Goal: Task Accomplishment & Management: Use online tool/utility

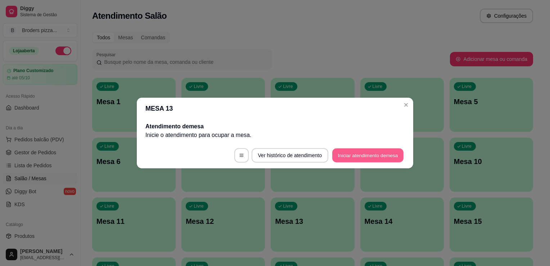
click at [349, 158] on button "Iniciar atendimento de mesa" at bounding box center [367, 155] width 71 height 14
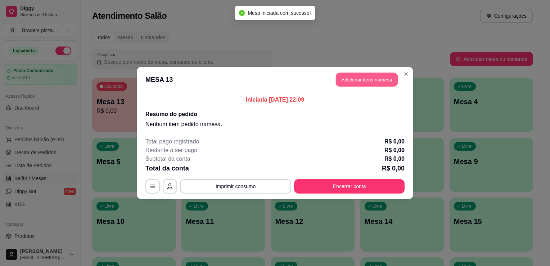
click at [349, 86] on button "Adicionar itens na mesa" at bounding box center [367, 80] width 62 height 14
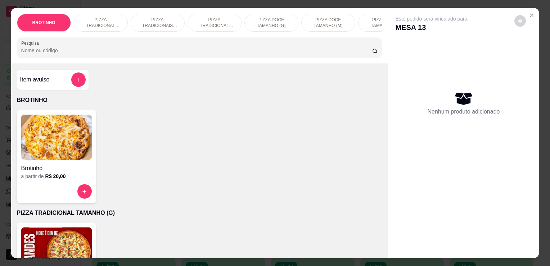
click at [59, 238] on img at bounding box center [56, 249] width 71 height 45
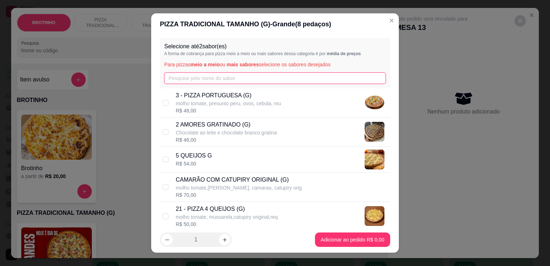
click at [238, 79] on input "text" at bounding box center [275, 78] width 222 height 12
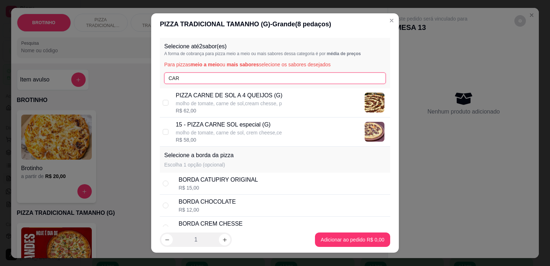
type input "CAR"
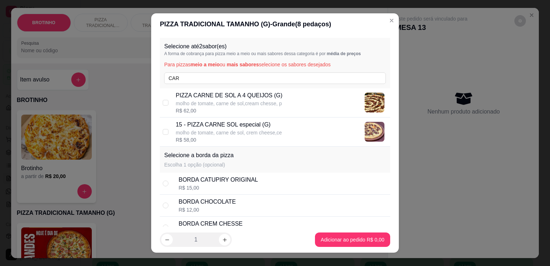
click at [230, 126] on p "15 - PIZZA CARNE SOL especial (G)" at bounding box center [229, 124] width 106 height 9
checkbox input "true"
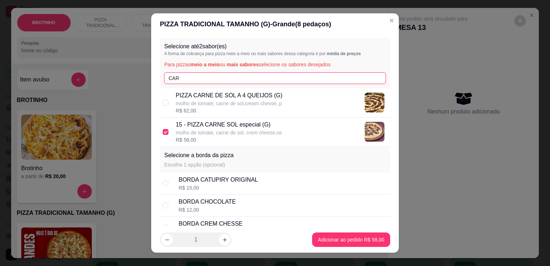
click at [193, 76] on input "CAR" at bounding box center [275, 78] width 222 height 12
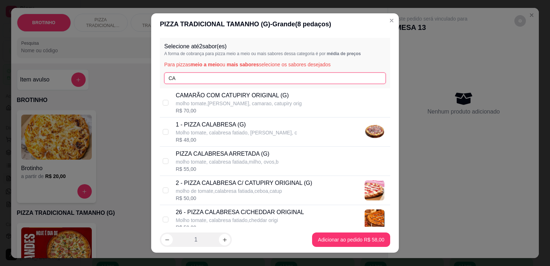
type input "C"
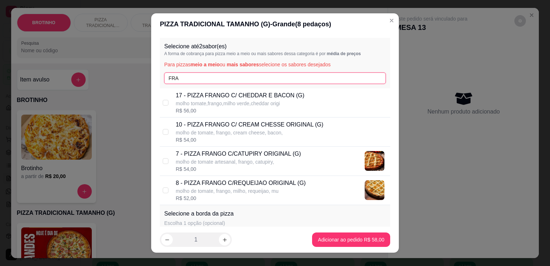
type input "FRA"
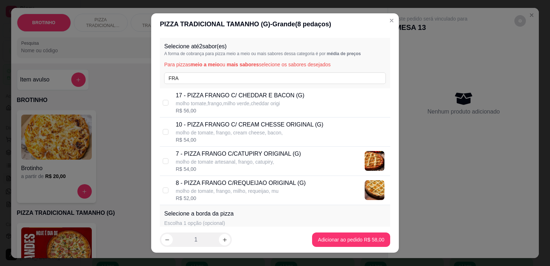
click at [224, 99] on p "17 - PIZZA FRANGO C/ CHEDDAR E BACON (G)" at bounding box center [240, 95] width 129 height 9
checkbox input "true"
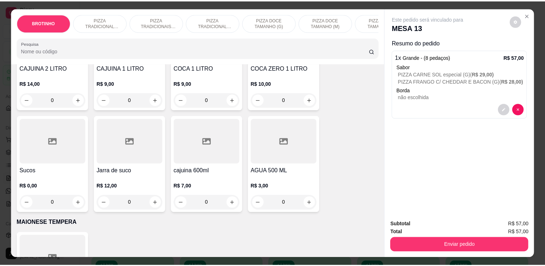
scroll to position [1003, 0]
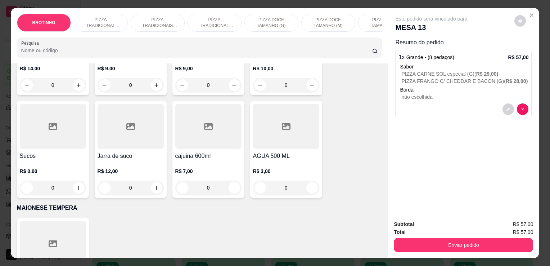
click at [58, 158] on h4 "Sucos" at bounding box center [53, 156] width 66 height 9
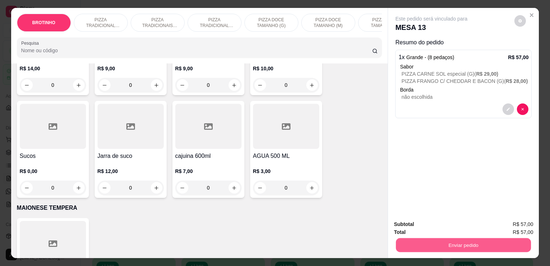
click at [400, 240] on button "Enviar pedido" at bounding box center [463, 245] width 135 height 14
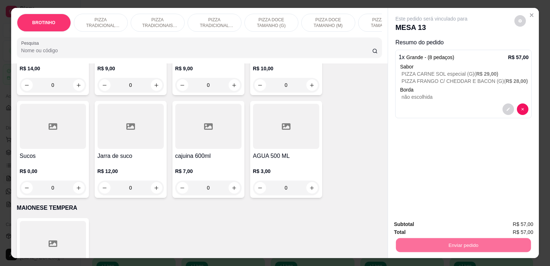
click at [458, 226] on button "Registrar cliente" at bounding box center [467, 225] width 48 height 14
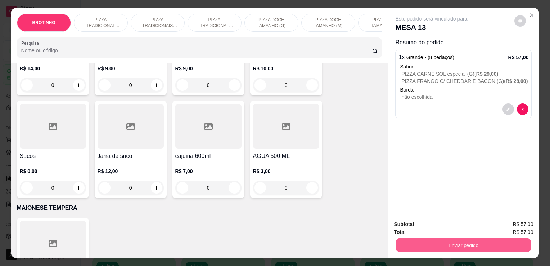
click at [467, 243] on button "Enviar pedido" at bounding box center [463, 245] width 135 height 14
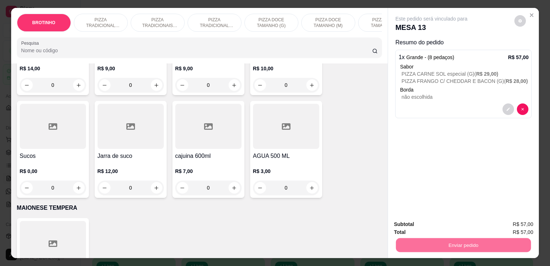
click at [529, 221] on button "Enviar pedido" at bounding box center [515, 224] width 40 height 13
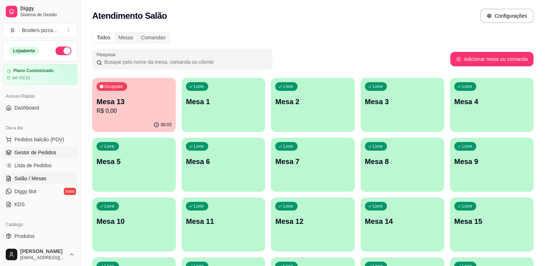
click at [28, 152] on span "Gestor de Pedidos" at bounding box center [35, 152] width 42 height 7
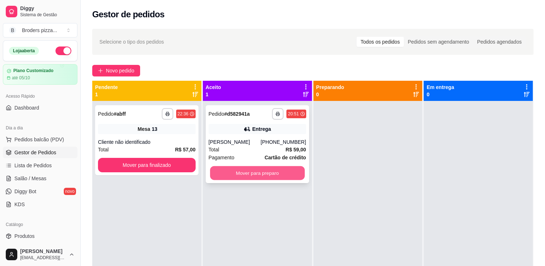
click at [246, 179] on button "Mover para preparo" at bounding box center [257, 173] width 95 height 14
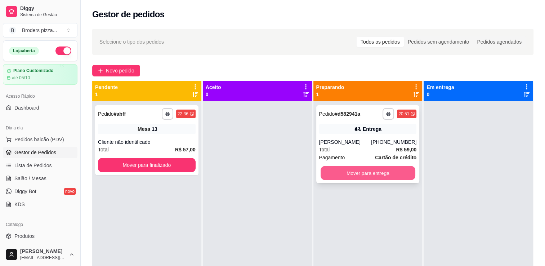
click at [366, 174] on button "Mover para entrega" at bounding box center [367, 173] width 95 height 14
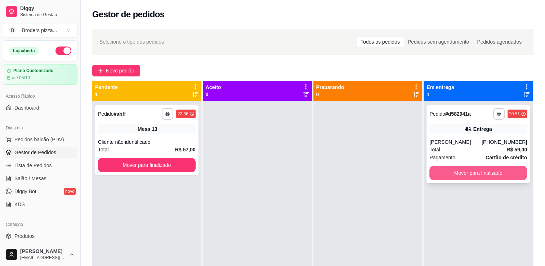
click at [468, 172] on button "Mover para finalizado" at bounding box center [478, 173] width 98 height 14
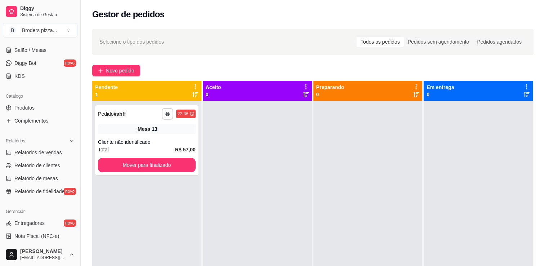
scroll to position [137, 0]
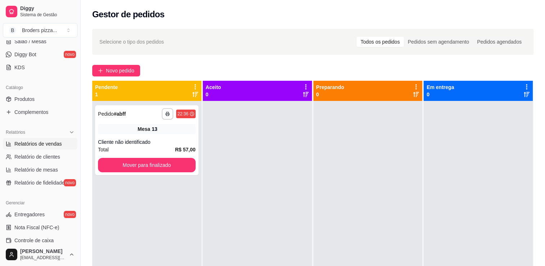
click at [39, 145] on span "Relatórios de vendas" at bounding box center [38, 143] width 48 height 7
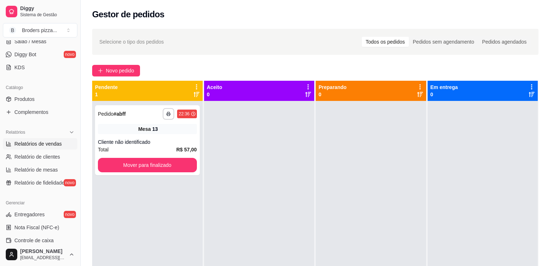
select select "ALL"
select select "0"
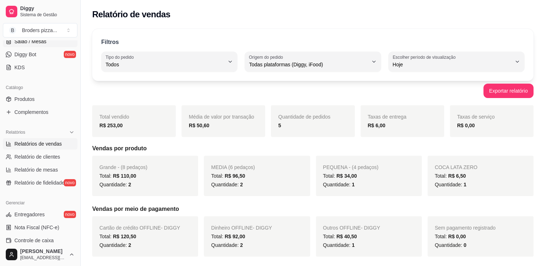
click at [40, 42] on span "Salão / Mesas" at bounding box center [30, 41] width 32 height 7
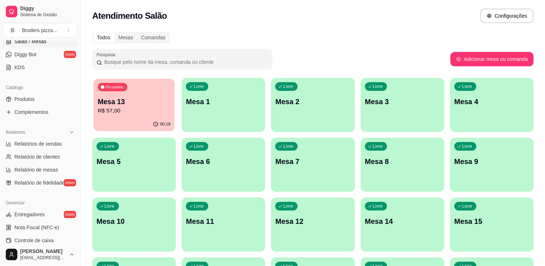
click at [114, 96] on div "Ocupada Mesa 13 R$ 57,00" at bounding box center [133, 97] width 81 height 39
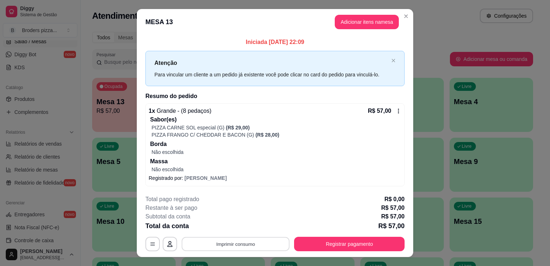
click at [255, 243] on button "Imprimir consumo" at bounding box center [236, 244] width 108 height 14
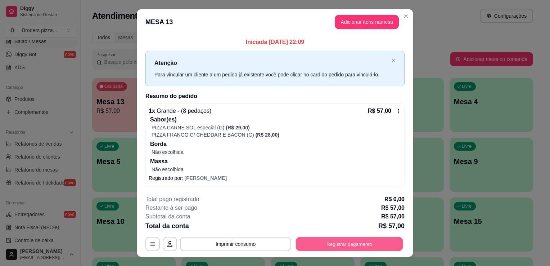
click at [328, 241] on button "Registrar pagamento" at bounding box center [349, 244] width 107 height 14
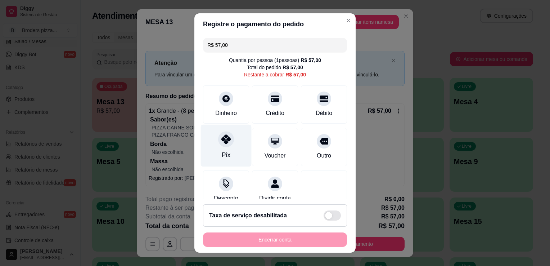
click at [216, 146] on div "Pix" at bounding box center [226, 146] width 51 height 42
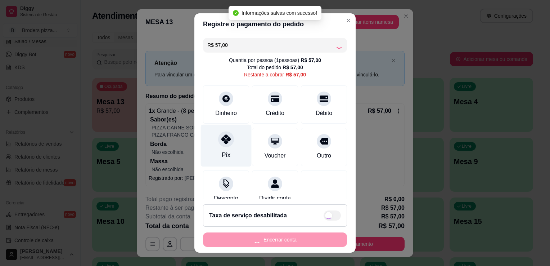
type input "R$ 0,00"
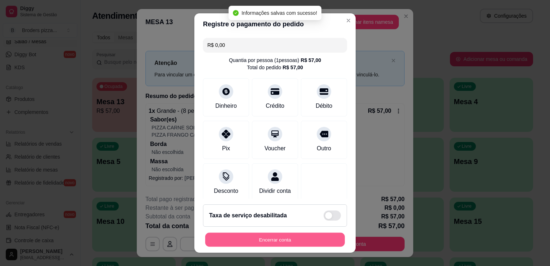
click at [264, 237] on button "Encerrar conta" at bounding box center [275, 240] width 140 height 14
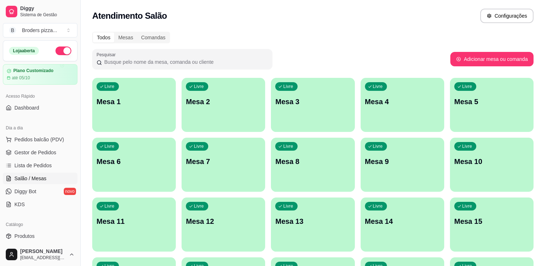
click at [60, 51] on button "button" at bounding box center [63, 50] width 16 height 9
